Goal: Check status: Check status

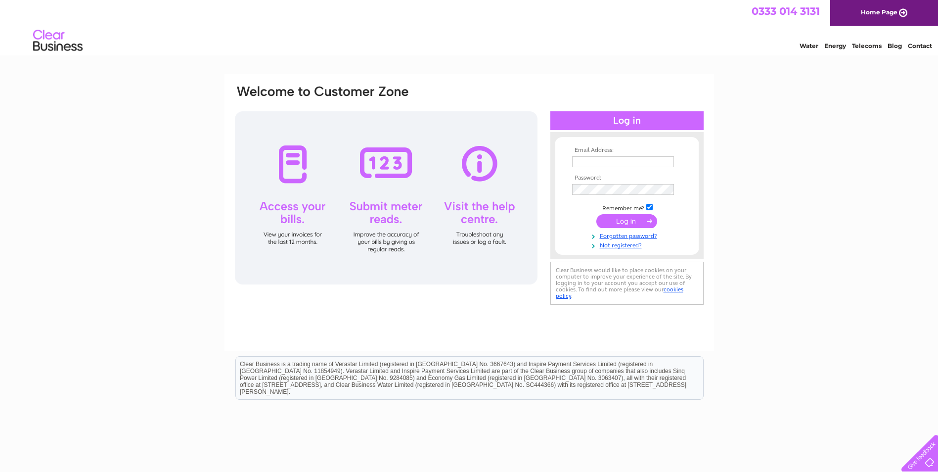
type input "gary.earl@dpha.org.uk"
click at [626, 219] on input "submit" at bounding box center [627, 221] width 61 height 14
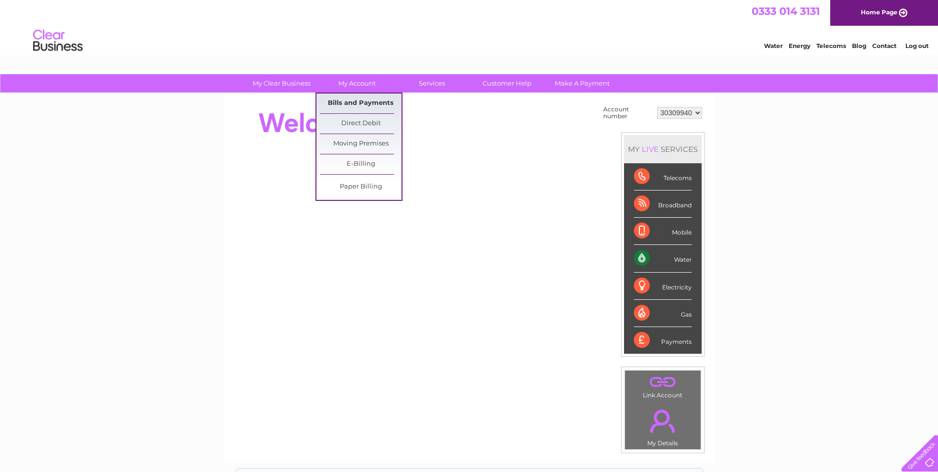
click at [363, 102] on link "Bills and Payments" at bounding box center [361, 104] width 82 height 20
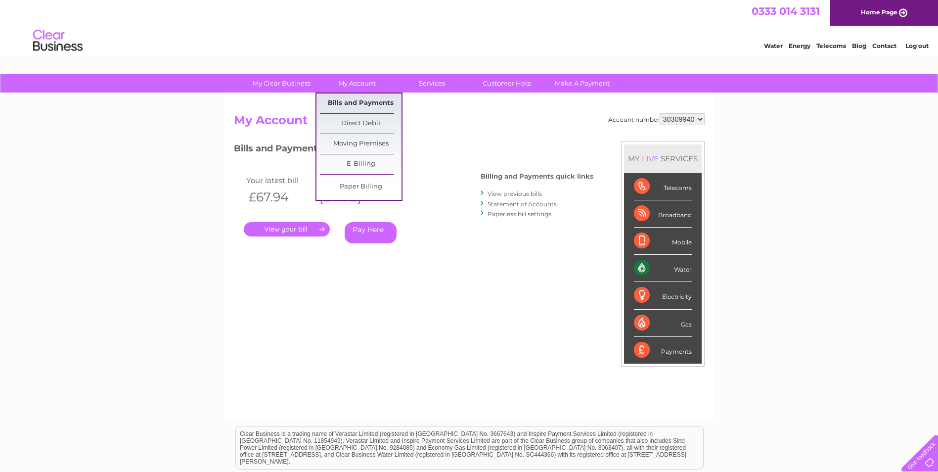
click at [363, 102] on link "Bills and Payments" at bounding box center [361, 104] width 82 height 20
